Goal: Transaction & Acquisition: Subscribe to service/newsletter

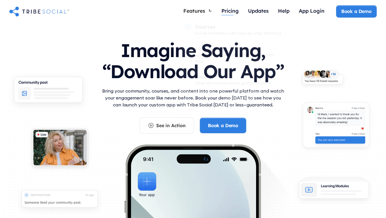
click at [227, 9] on div "Pricing" at bounding box center [229, 10] width 17 height 6
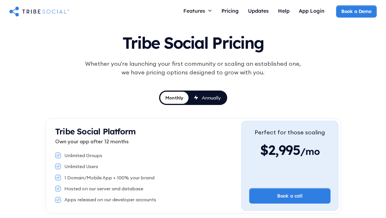
scroll to position [49, 0]
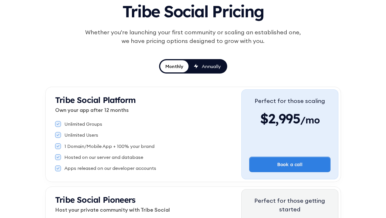
click at [207, 66] on div "Annually" at bounding box center [211, 66] width 19 height 6
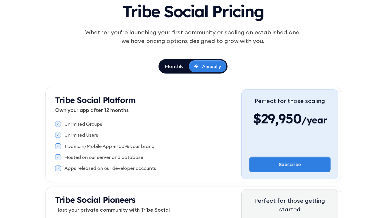
click at [182, 67] on div "Monthly" at bounding box center [174, 66] width 19 height 6
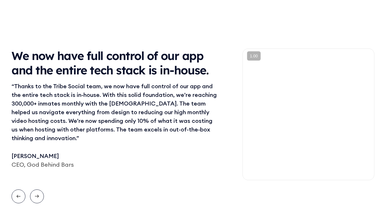
scroll to position [521, 0]
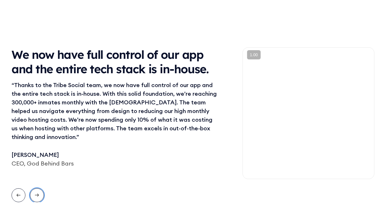
click at [38, 191] on icon "Next slide" at bounding box center [37, 194] width 4 height 7
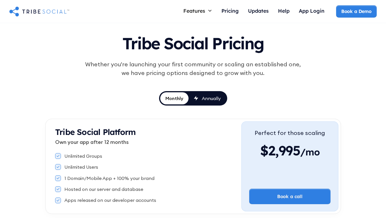
scroll to position [0, 0]
